Goal: Transaction & Acquisition: Purchase product/service

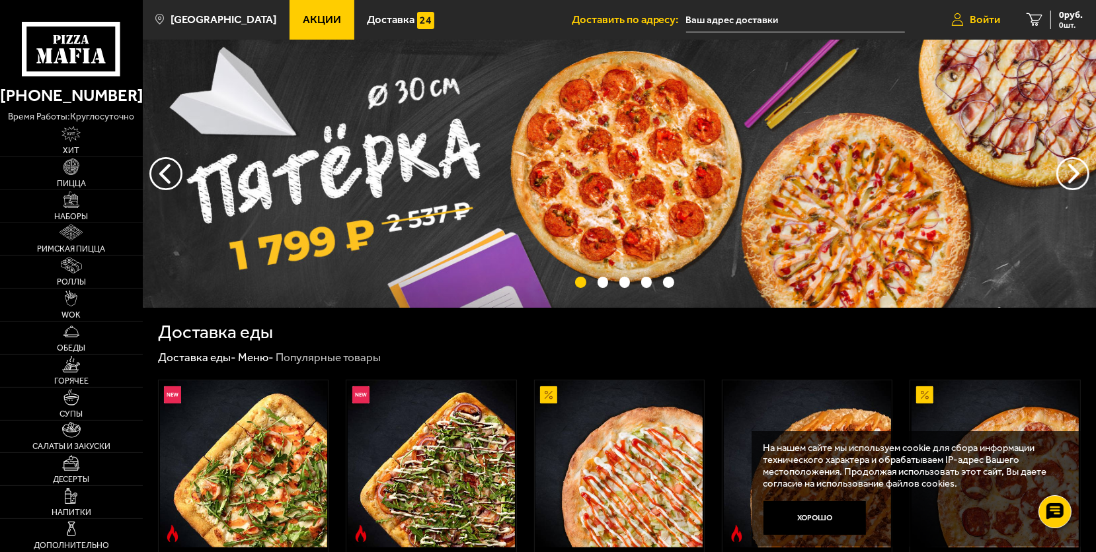
click at [989, 17] on span "Войти" at bounding box center [984, 20] width 30 height 11
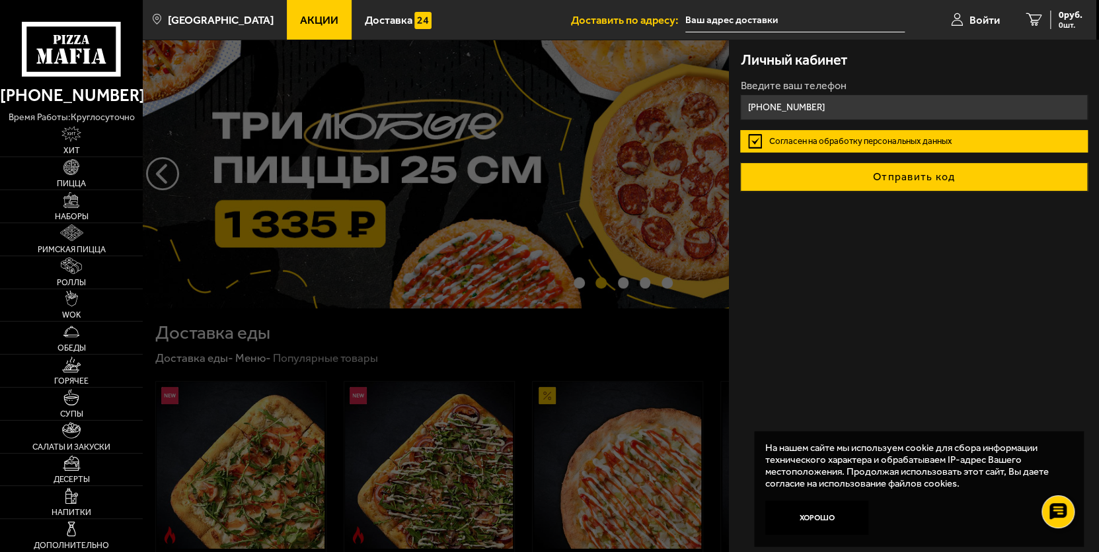
type input "[PHONE_NUMBER]"
click at [925, 180] on button "Отправить код" at bounding box center [913, 177] width 347 height 29
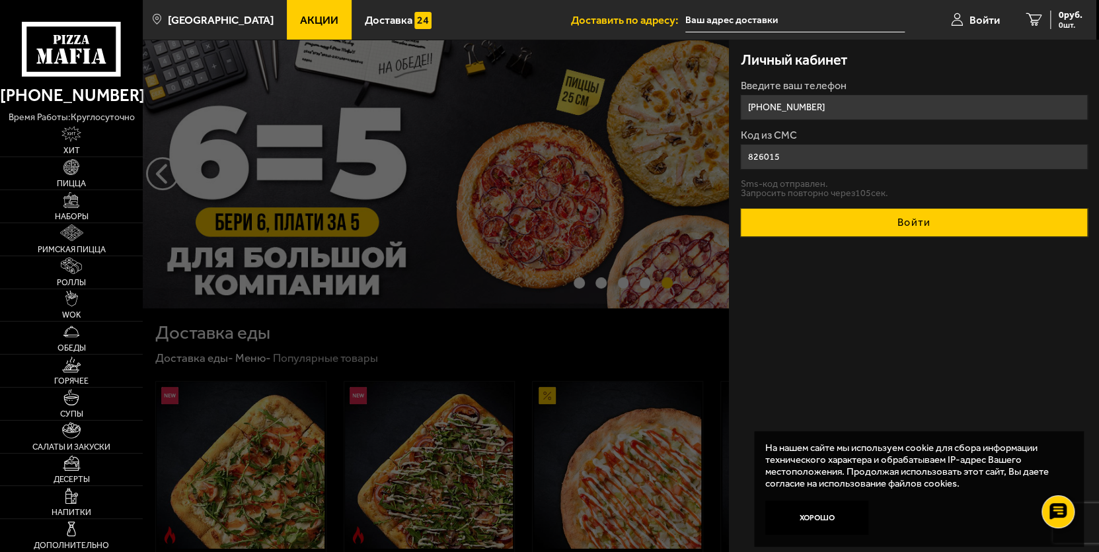
type input "826015"
click at [906, 225] on button "Войти" at bounding box center [913, 222] width 347 height 29
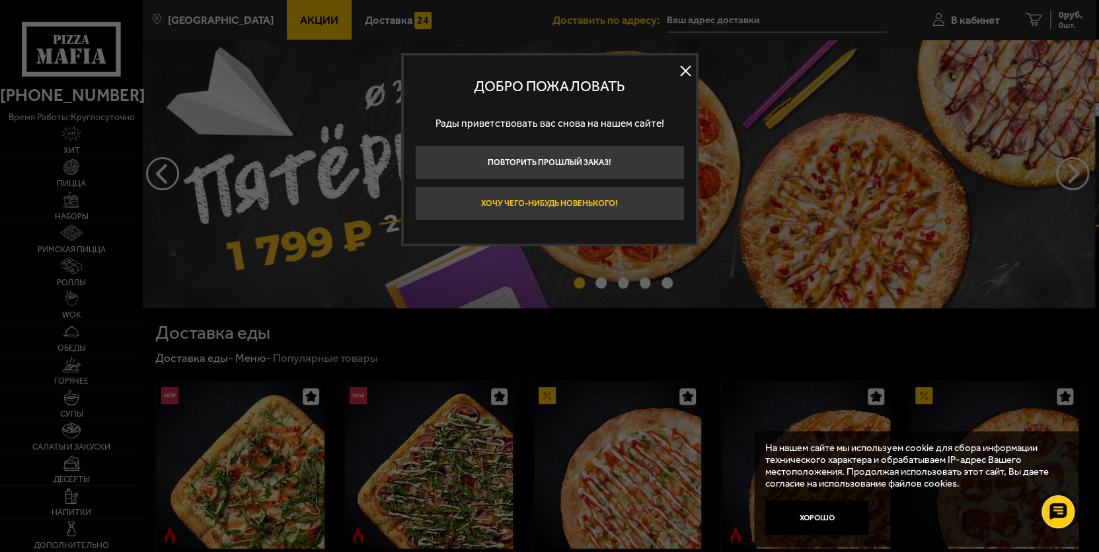
click at [560, 190] on button "Хочу чего-нибудь новенького!" at bounding box center [550, 203] width 270 height 34
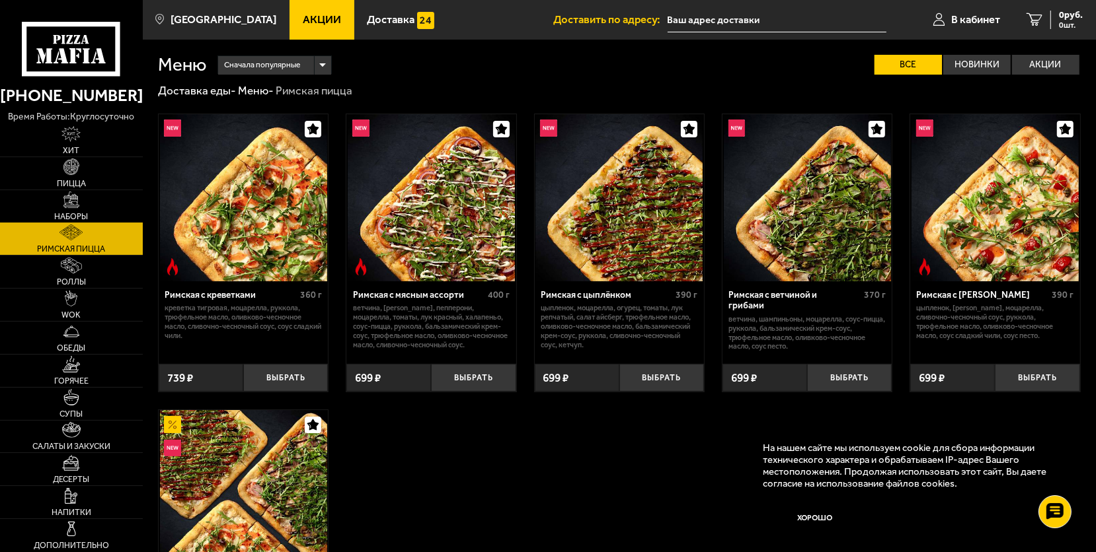
click at [65, 197] on img at bounding box center [71, 200] width 16 height 16
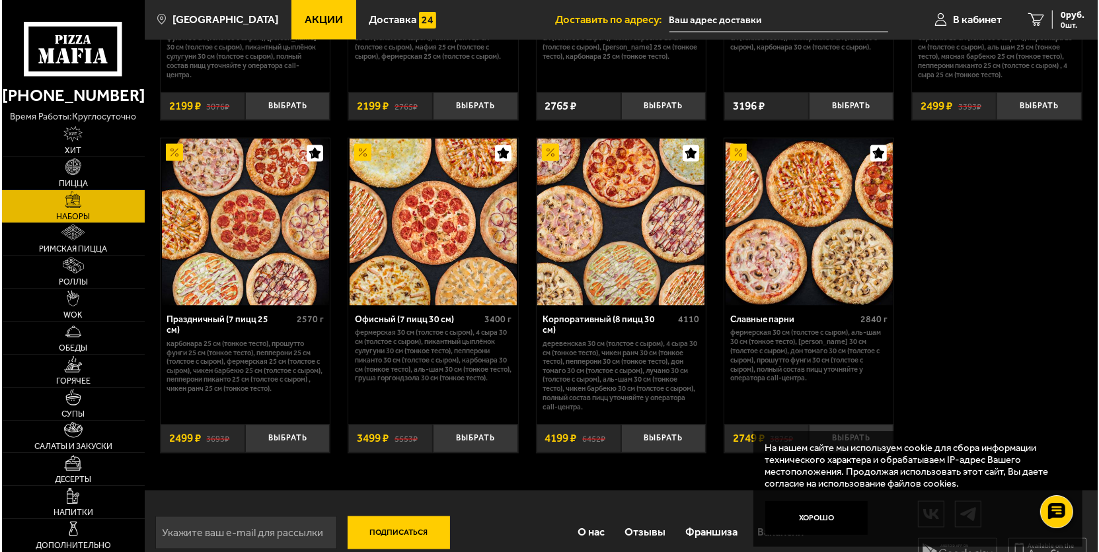
scroll to position [1753, 0]
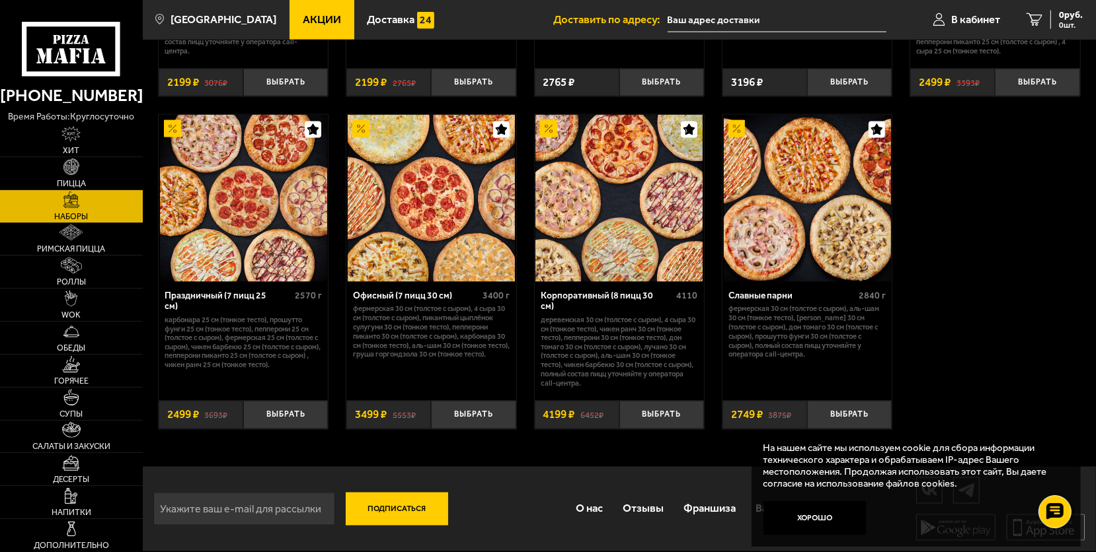
click at [603, 248] on img at bounding box center [618, 198] width 167 height 167
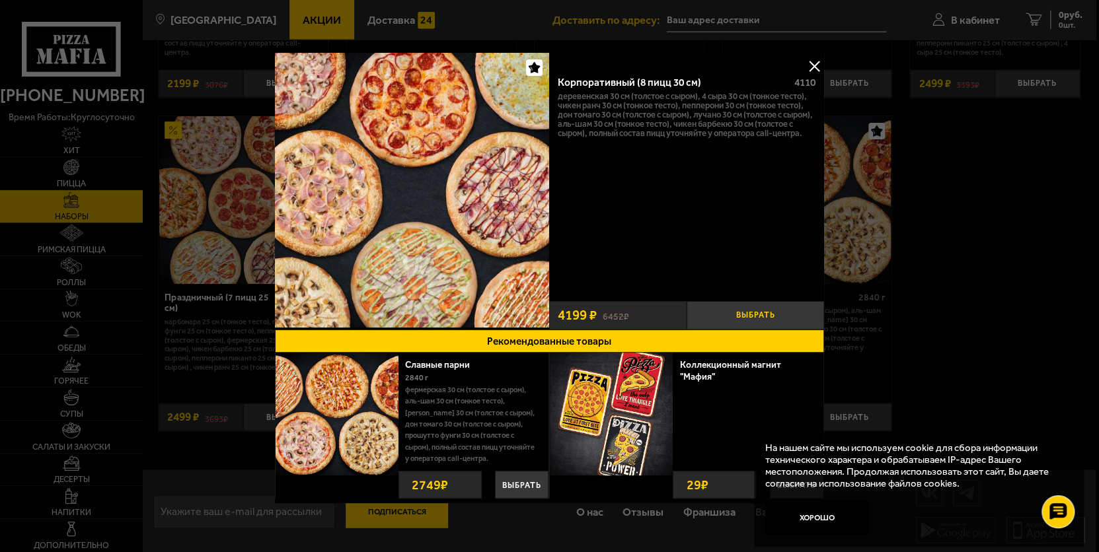
click at [732, 306] on button "Выбрать" at bounding box center [755, 315] width 137 height 28
click at [809, 66] on button at bounding box center [814, 66] width 20 height 20
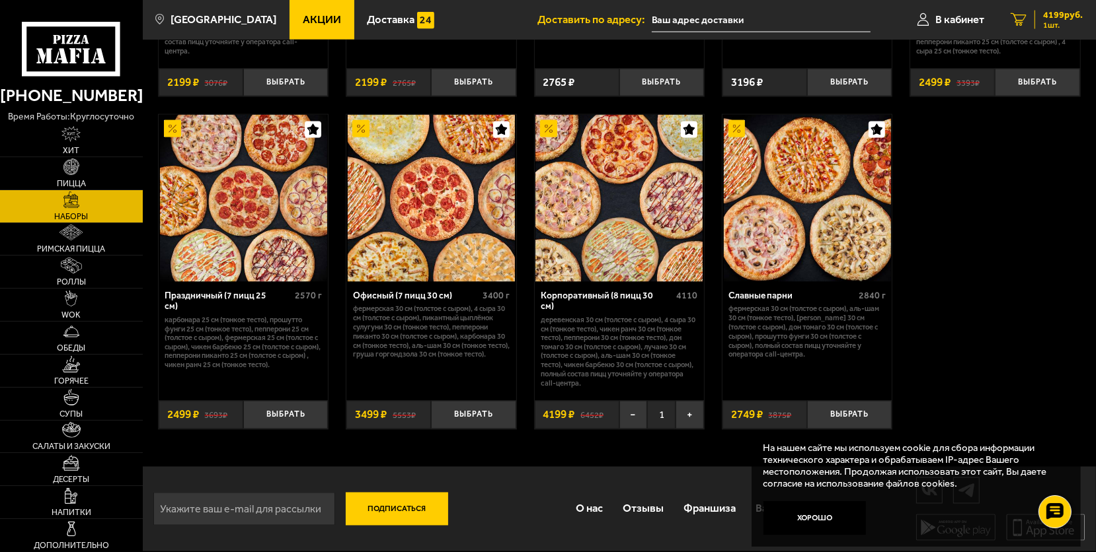
click at [1053, 13] on span "4199 руб." at bounding box center [1063, 15] width 40 height 9
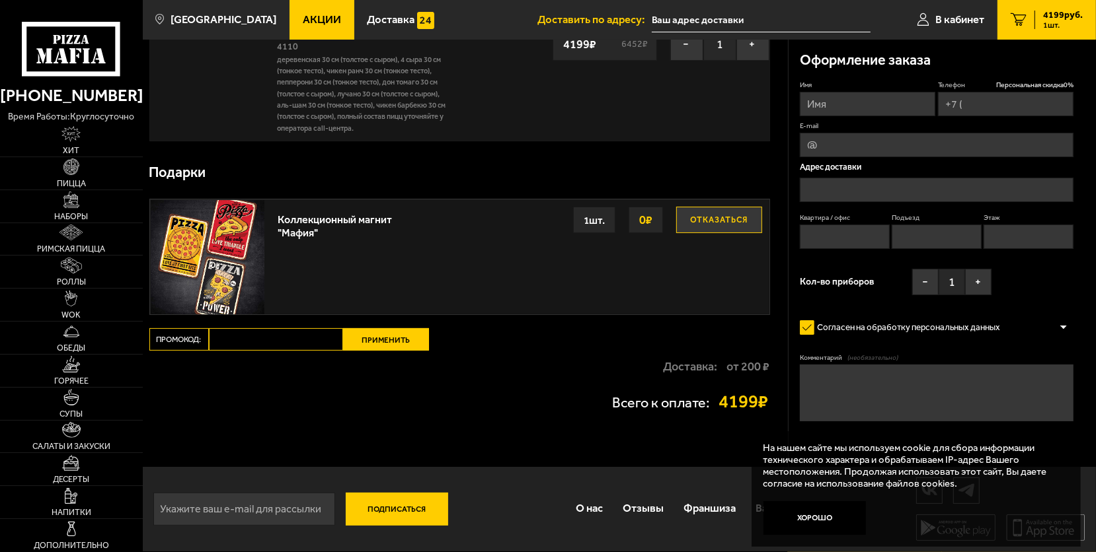
type input "[PHONE_NUMBER]"
type input "[STREET_ADDRESS]"
type input "3"
type input "1"
type input "2"
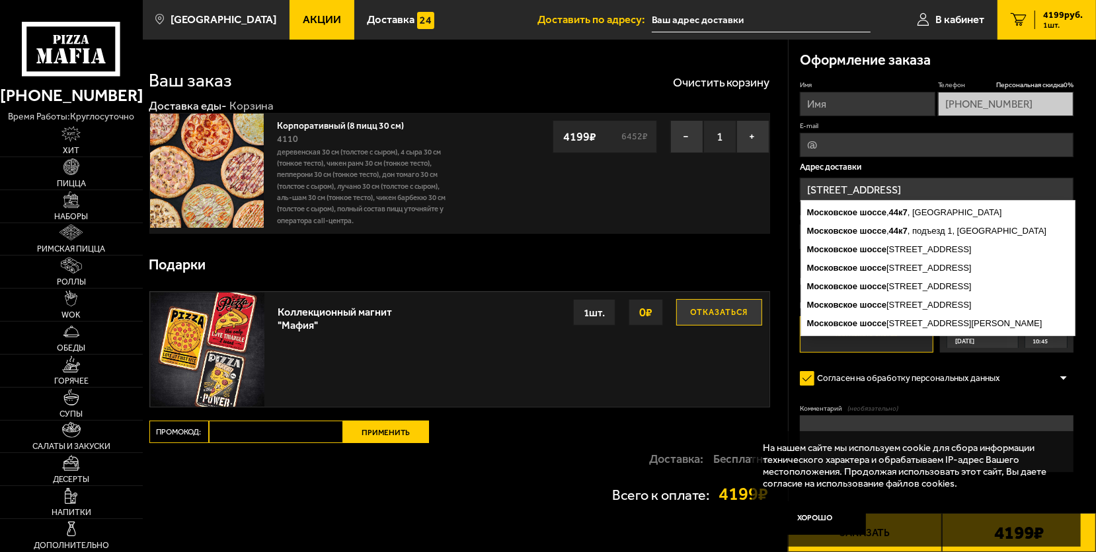
click at [930, 184] on input "[STREET_ADDRESS]" at bounding box center [937, 190] width 274 height 24
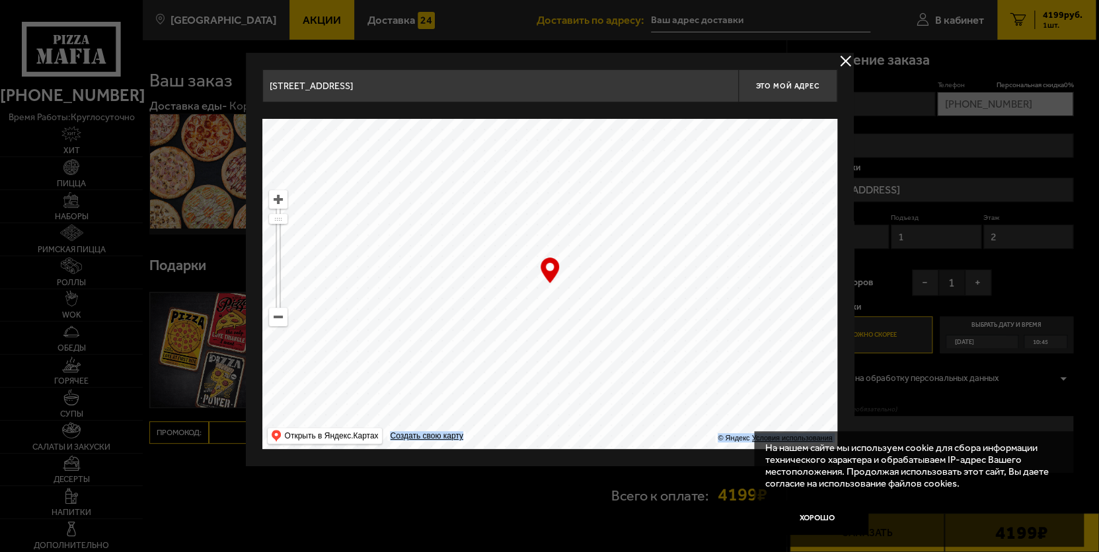
drag, startPoint x: 550, startPoint y: 271, endPoint x: 546, endPoint y: 281, distance: 10.4
click at [581, 268] on div "… © Яндекс Условия использования Открыть в Яндекс.Картах Создать свою карту" at bounding box center [549, 284] width 575 height 330
click at [272, 320] on ymaps at bounding box center [278, 317] width 17 height 17
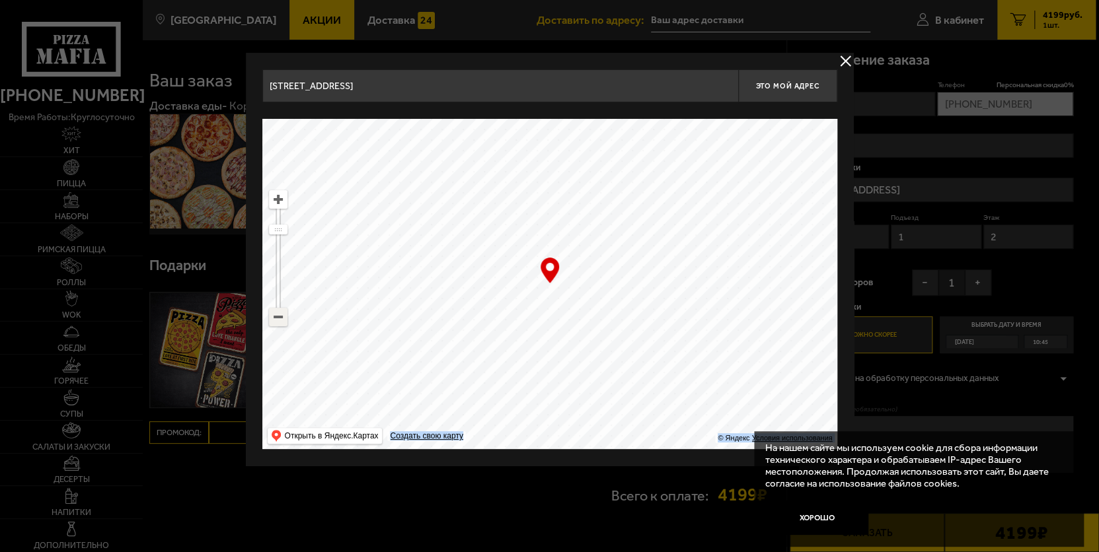
click at [272, 320] on ymaps at bounding box center [278, 317] width 17 height 17
drag, startPoint x: 600, startPoint y: 254, endPoint x: 634, endPoint y: 410, distance: 159.7
click at [635, 410] on ymaps at bounding box center [549, 284] width 575 height 330
drag, startPoint x: 697, startPoint y: 320, endPoint x: 550, endPoint y: 446, distance: 193.6
click at [550, 446] on ymaps at bounding box center [549, 284] width 575 height 330
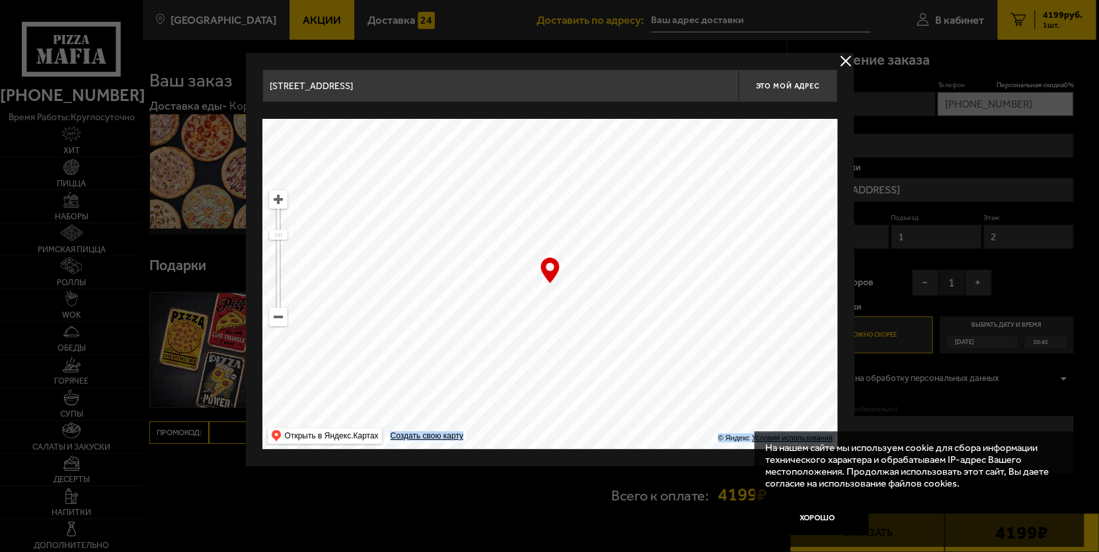
drag, startPoint x: 586, startPoint y: 289, endPoint x: 583, endPoint y: 386, distance: 97.2
click at [620, 422] on ymaps at bounding box center [549, 284] width 575 height 330
type input "[STREET_ADDRESS][PERSON_NAME]"
click at [280, 200] on ymaps at bounding box center [278, 199] width 17 height 17
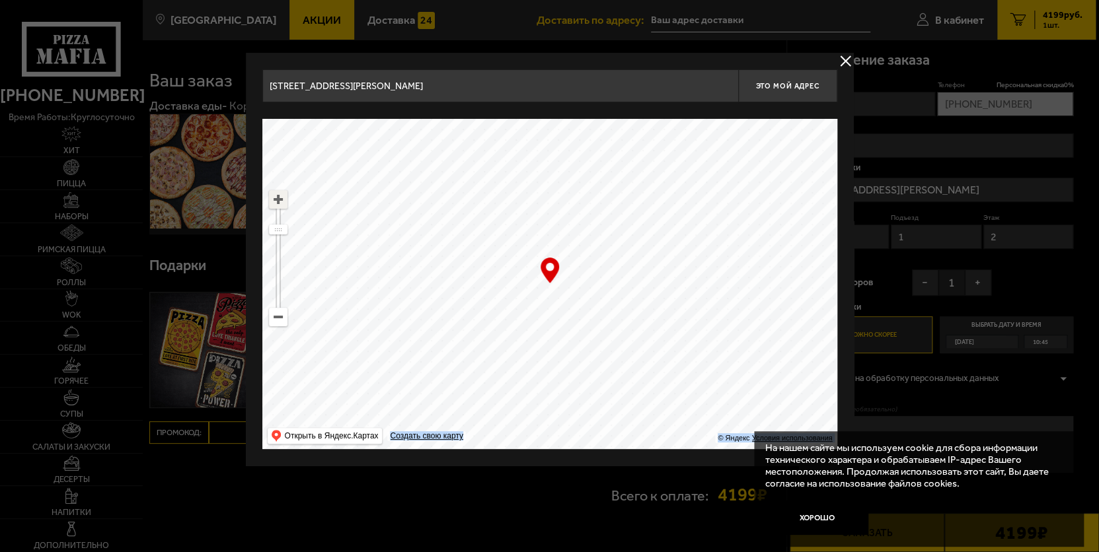
click at [280, 200] on ymaps at bounding box center [278, 199] width 17 height 17
drag, startPoint x: 593, startPoint y: 275, endPoint x: 698, endPoint y: 361, distance: 136.6
click at [698, 361] on ymaps at bounding box center [549, 284] width 575 height 330
type input "[STREET_ADDRESS]"
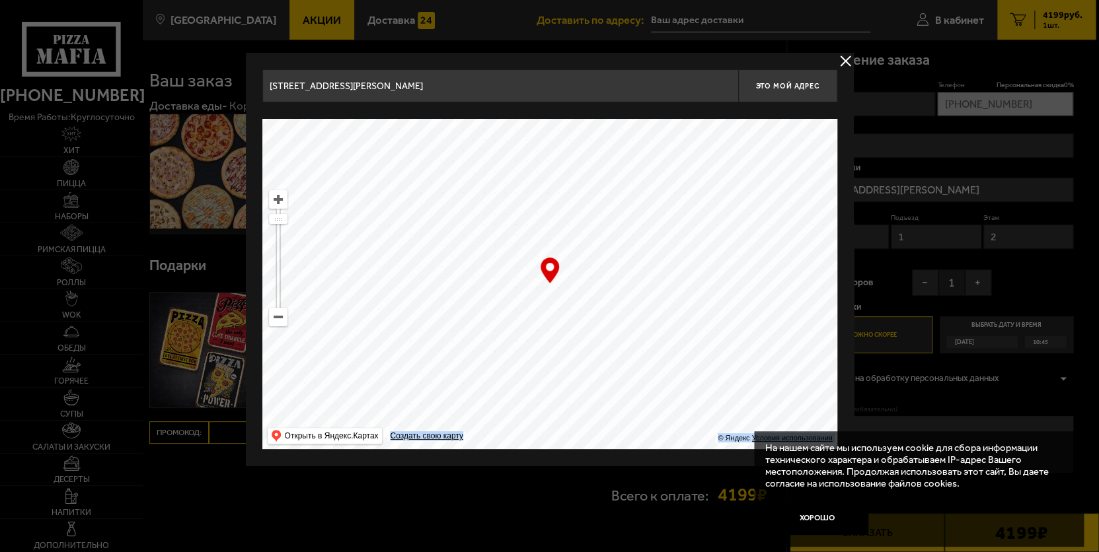
type input "[STREET_ADDRESS]"
click at [808, 511] on button "Хорошо" at bounding box center [816, 518] width 103 height 34
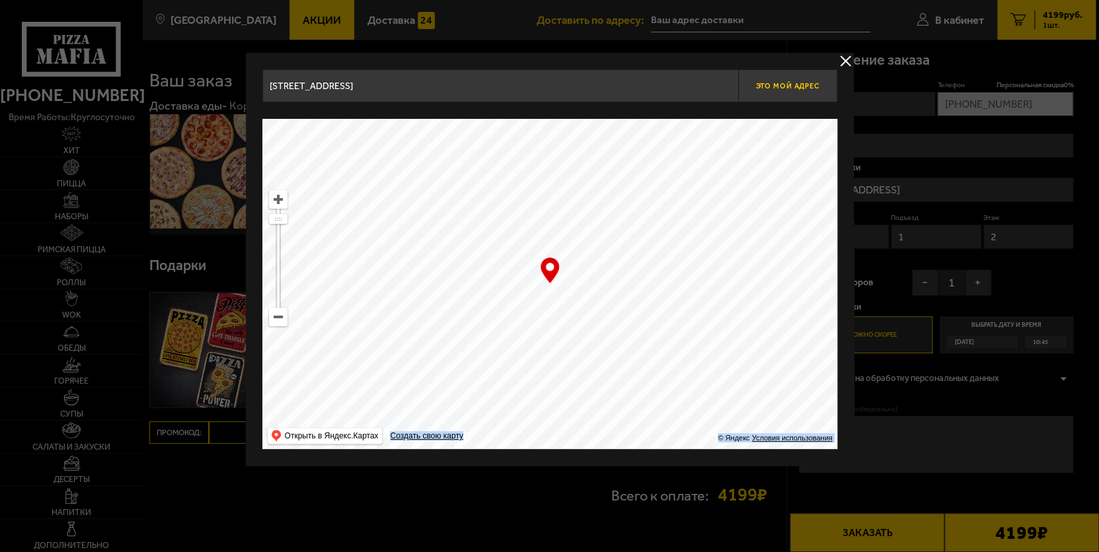
click at [793, 91] on button "Это мой адрес" at bounding box center [787, 85] width 99 height 33
type input "[STREET_ADDRESS]"
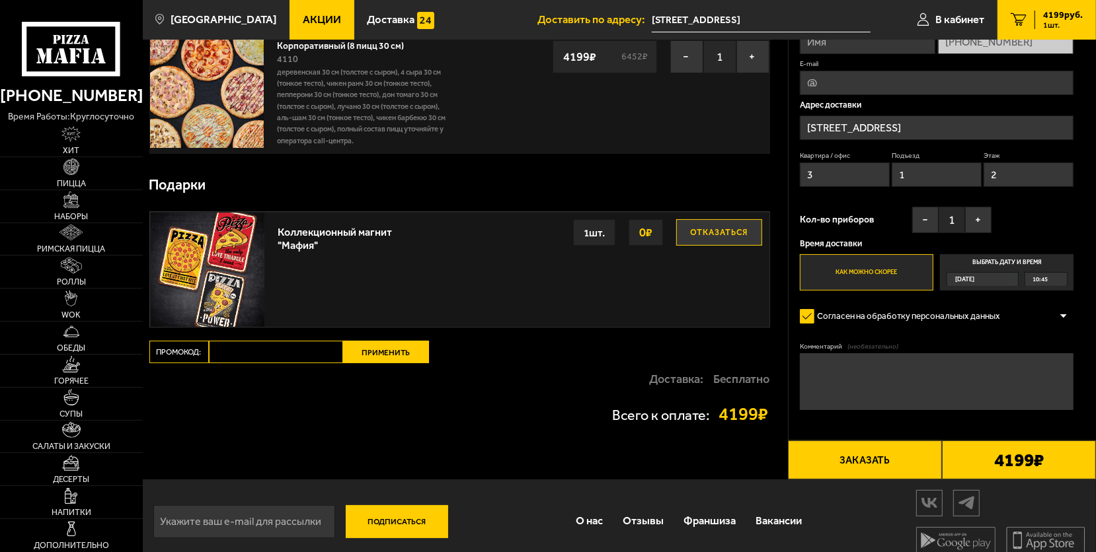
scroll to position [92, 0]
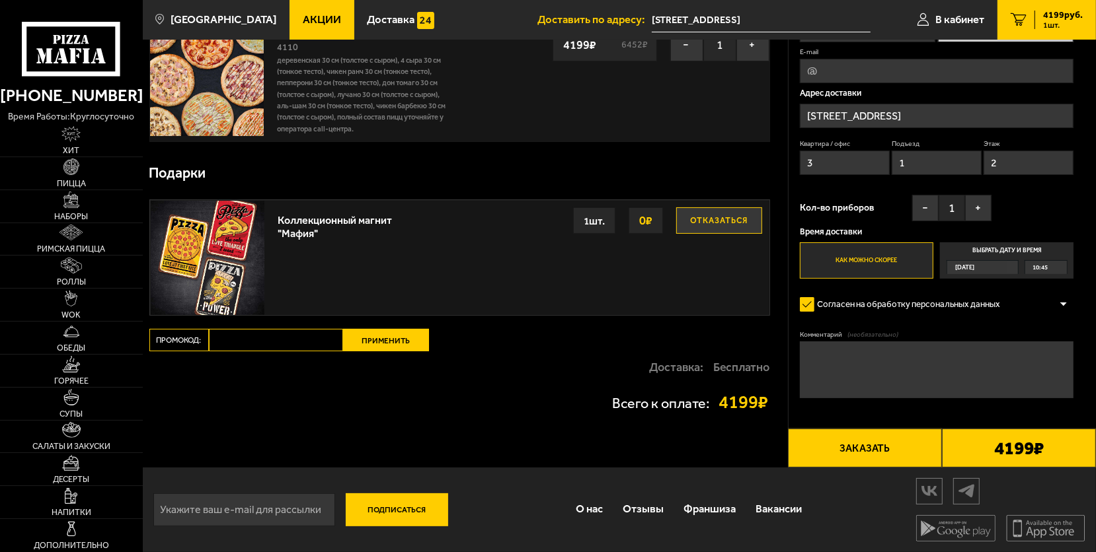
click at [871, 441] on button "Заказать" at bounding box center [865, 448] width 154 height 39
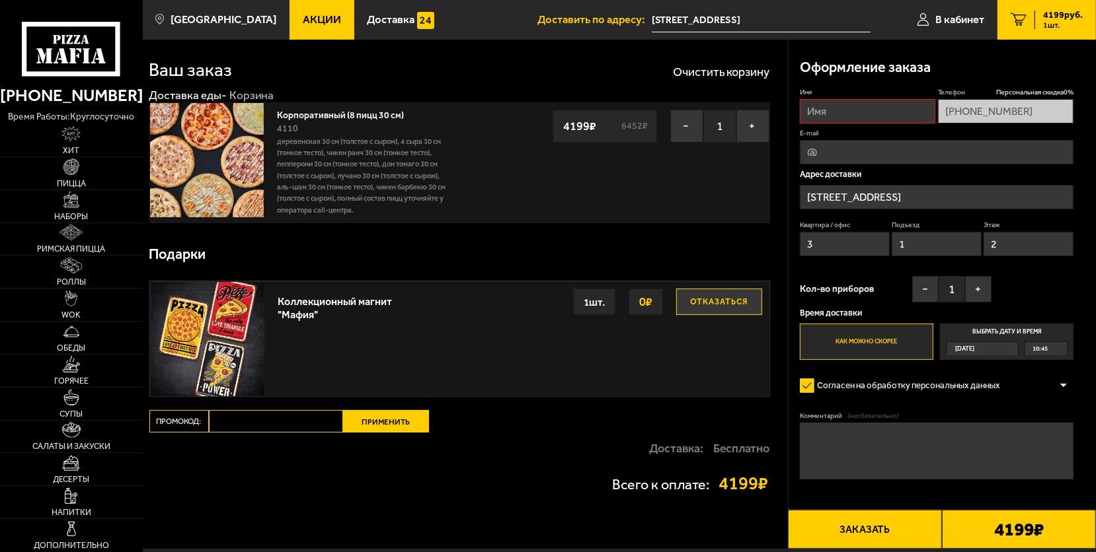
scroll to position [0, 0]
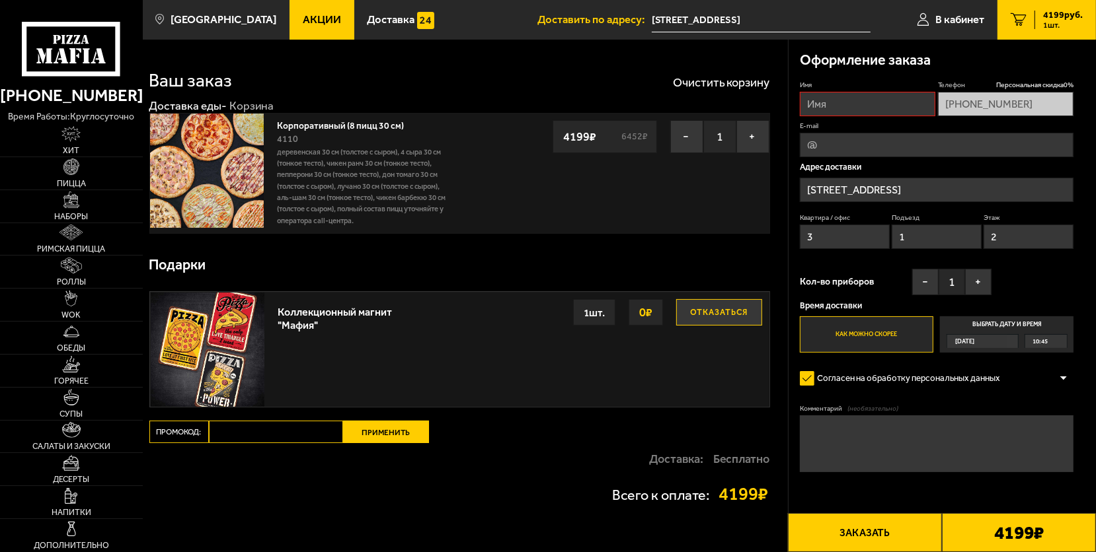
click at [813, 101] on input "Имя" at bounding box center [868, 104] width 136 height 24
type input "[PERSON_NAME]"
type input "[EMAIL_ADDRESS][DOMAIN_NAME]"
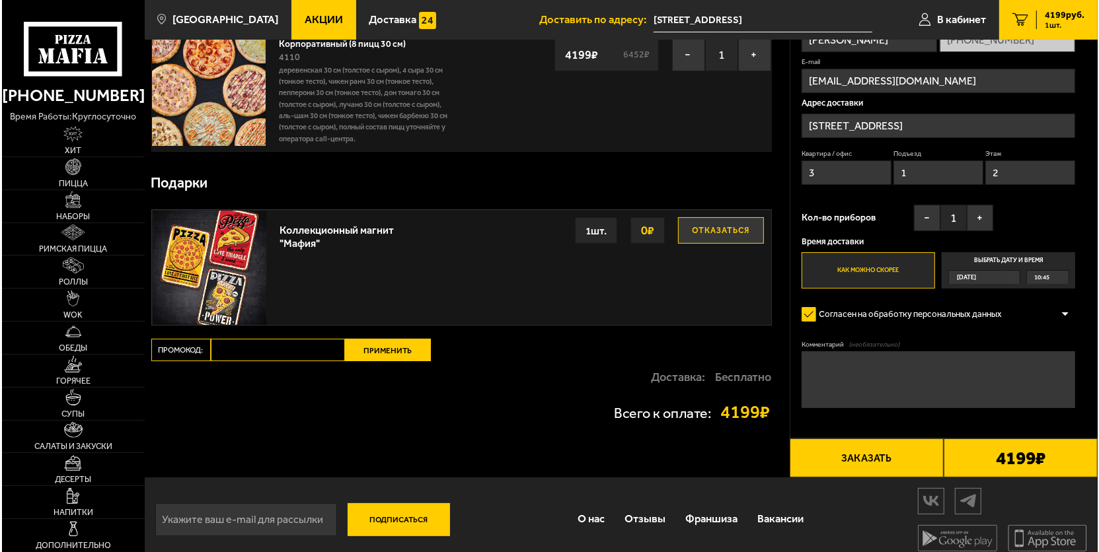
scroll to position [92, 0]
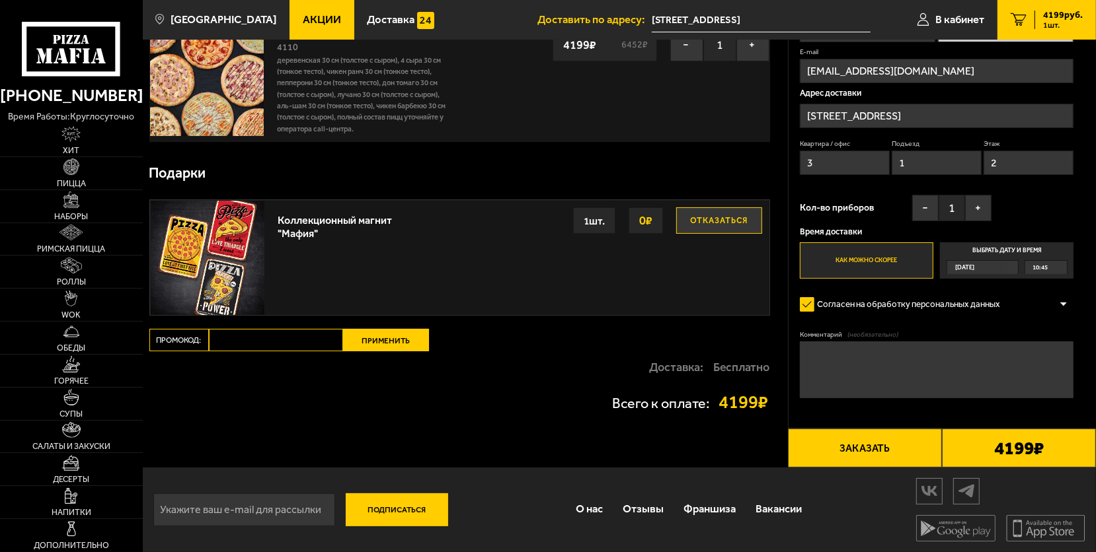
click at [852, 448] on button "Заказать" at bounding box center [865, 448] width 154 height 39
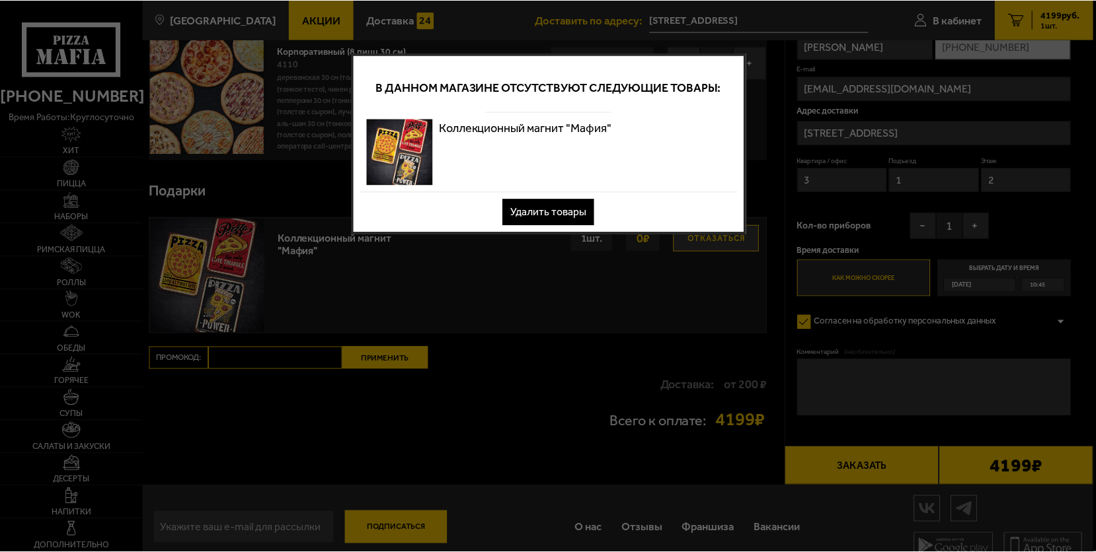
scroll to position [0, 0]
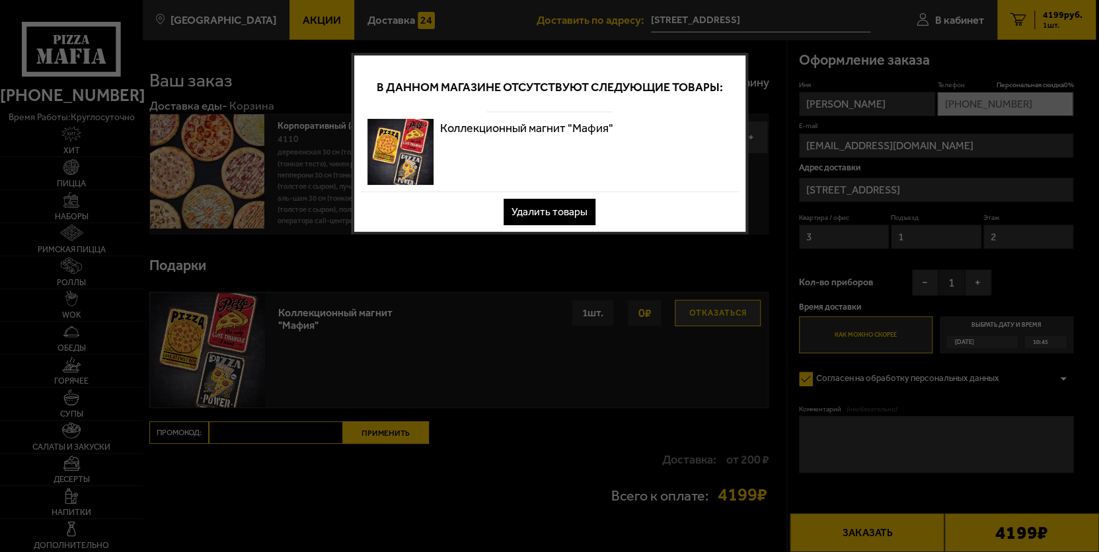
click at [550, 215] on button "Удалить товары" at bounding box center [550, 212] width 92 height 26
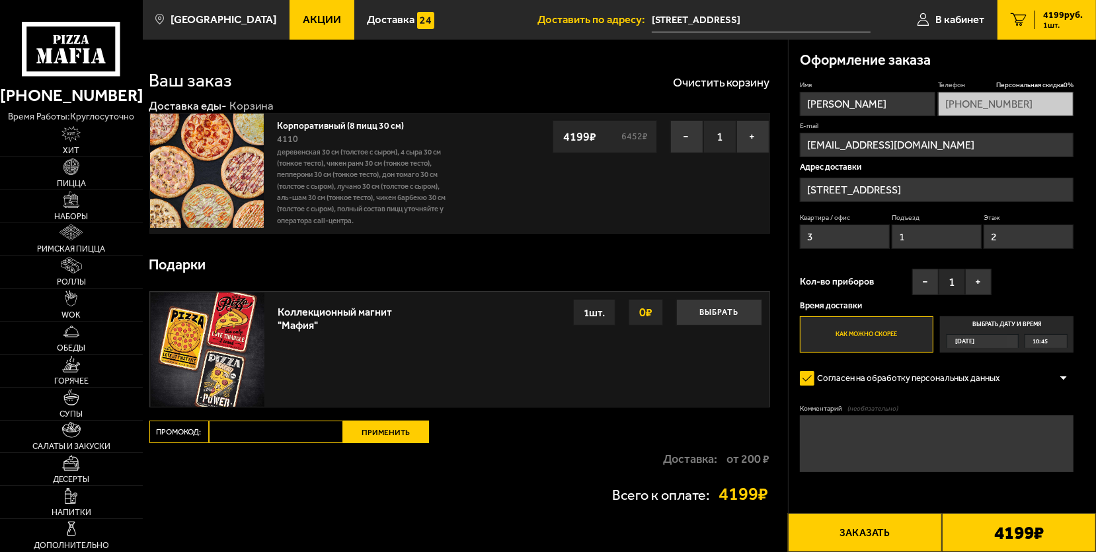
click at [860, 535] on button "Заказать" at bounding box center [865, 532] width 154 height 39
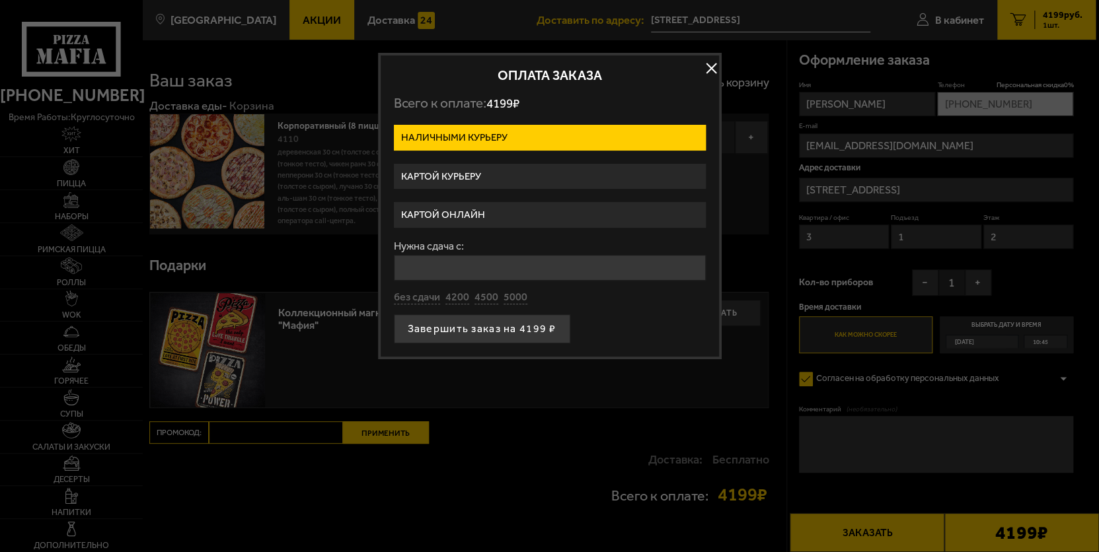
click at [455, 173] on label "Картой курьеру" at bounding box center [550, 177] width 312 height 26
click at [0, 0] on input "Картой курьеру" at bounding box center [0, 0] width 0 height 0
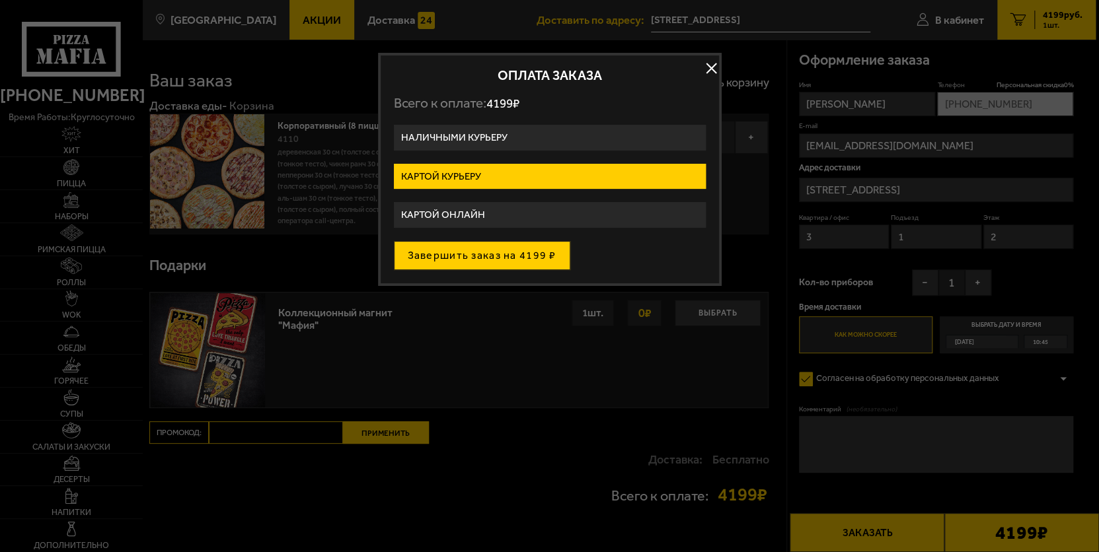
click at [481, 260] on button "Завершить заказ на 4199 ₽" at bounding box center [482, 255] width 176 height 29
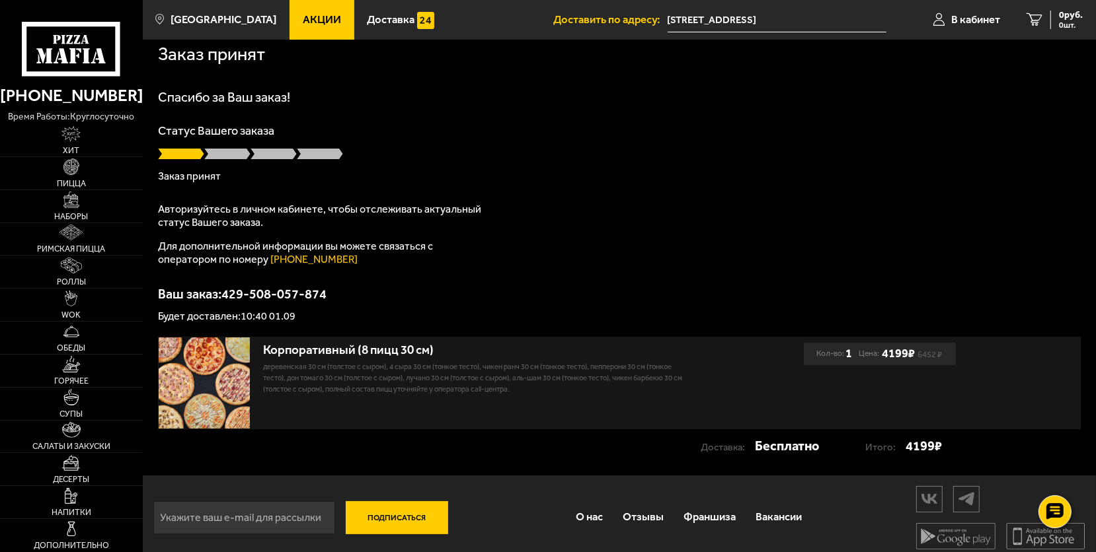
scroll to position [17, 0]
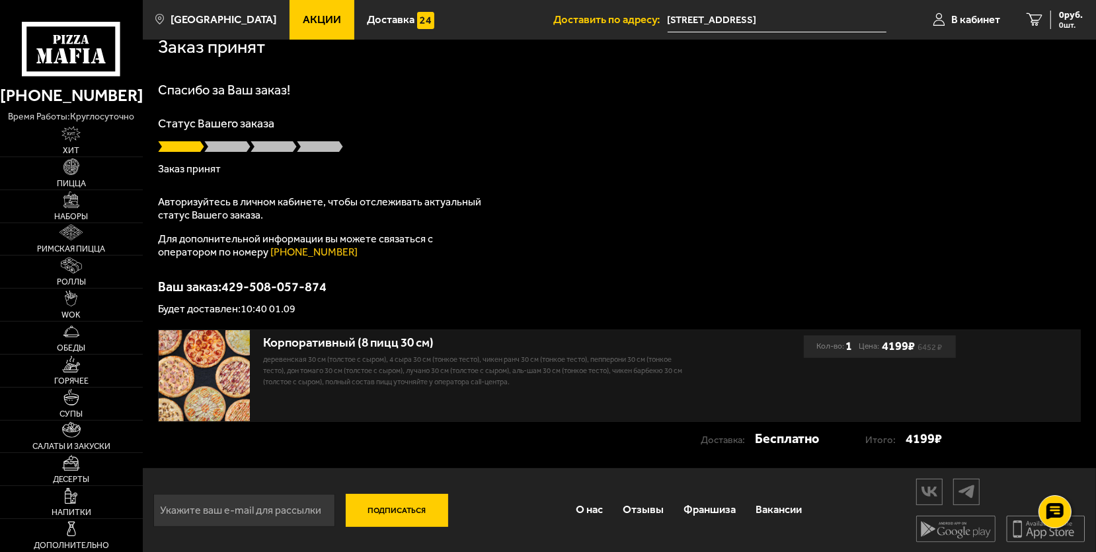
click at [321, 336] on div "Корпоративный (8 пицц 30 см)" at bounding box center [479, 343] width 432 height 15
click at [328, 345] on div "Корпоративный (8 пицц 30 см)" at bounding box center [479, 343] width 432 height 15
